Goal: Navigation & Orientation: Find specific page/section

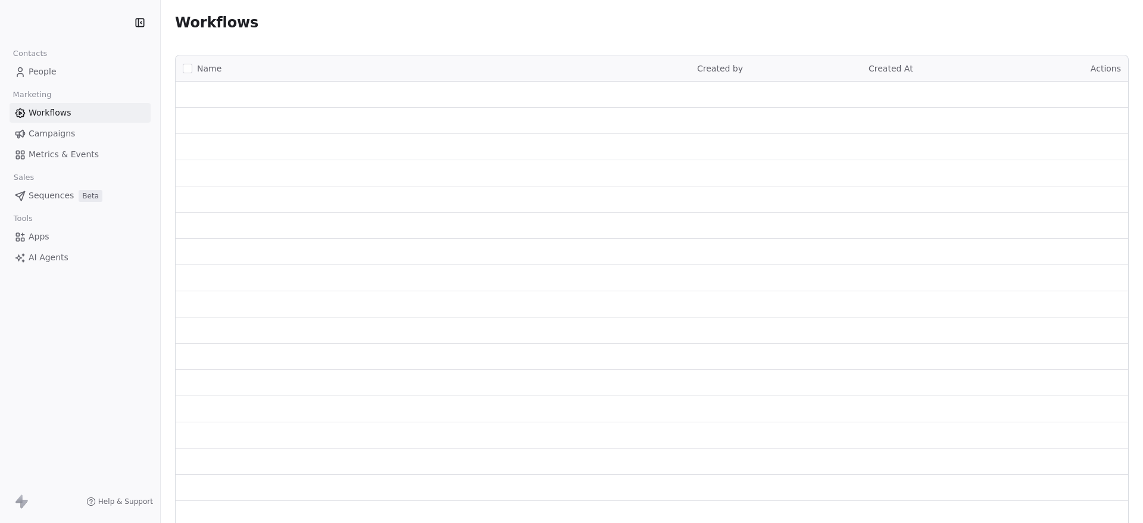
click at [43, 68] on span "People" at bounding box center [43, 71] width 28 height 12
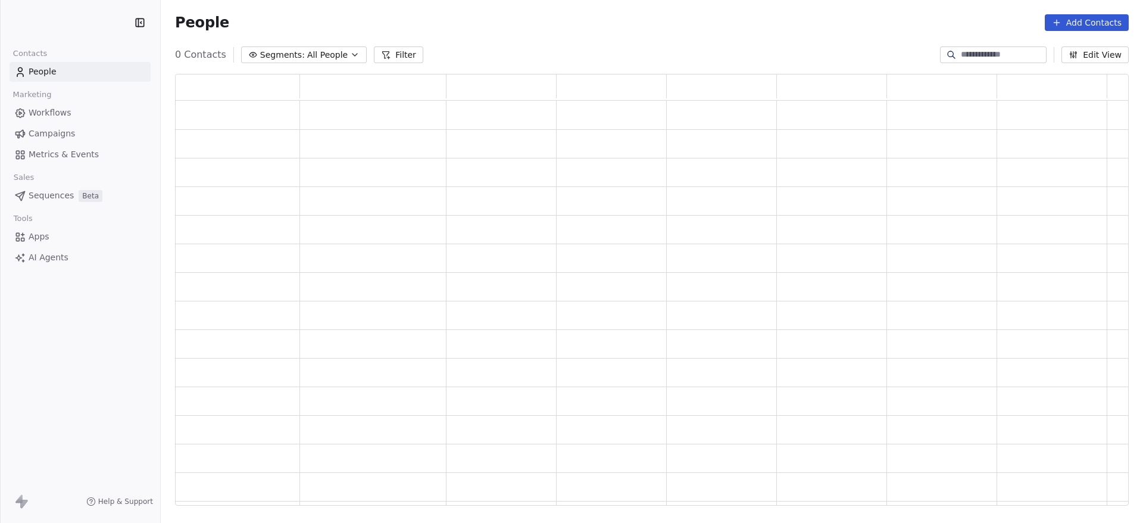
scroll to position [417, 940]
